Goal: Obtain resource: Obtain resource

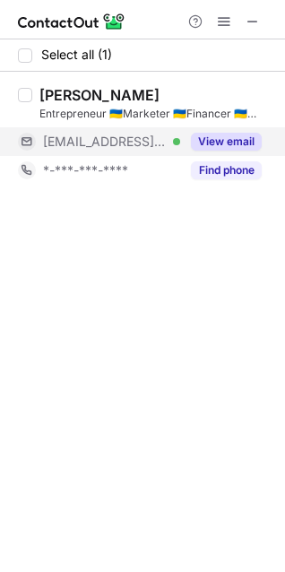
click at [229, 142] on button "View email" at bounding box center [226, 142] width 71 height 18
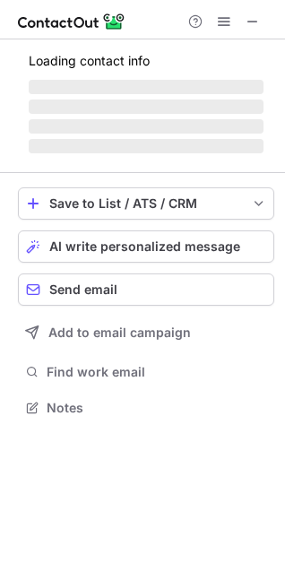
scroll to position [406, 285]
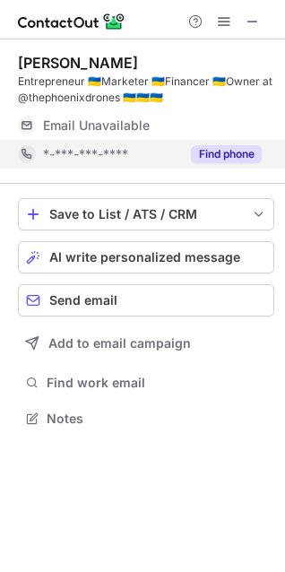
click at [208, 153] on button "Find phone" at bounding box center [226, 154] width 71 height 18
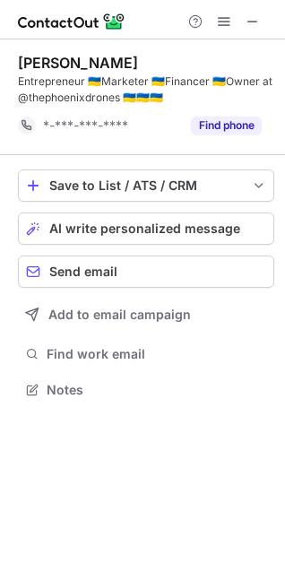
scroll to position [377, 285]
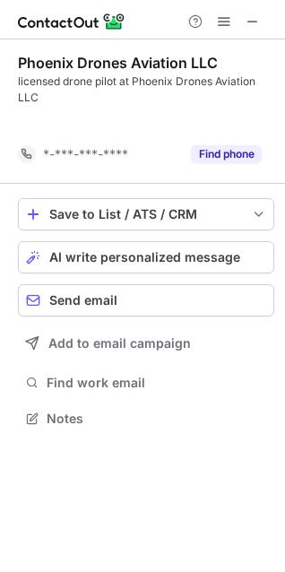
scroll to position [377, 285]
